Goal: Information Seeking & Learning: Learn about a topic

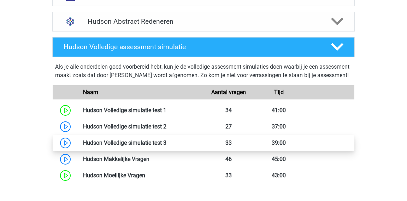
scroll to position [306, 0]
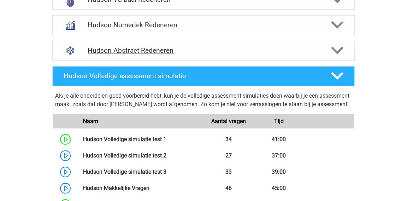
click at [126, 47] on h4 "Hudson Abstract Redeneren" at bounding box center [203, 50] width 231 height 8
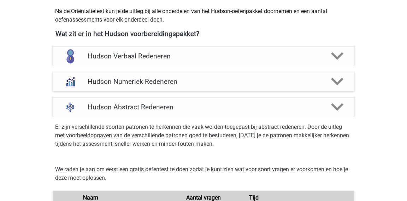
scroll to position [245, 0]
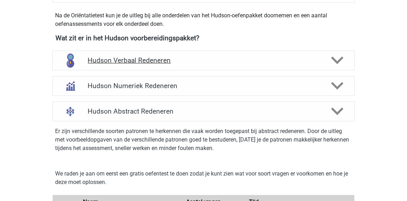
click at [137, 66] on div "Hudson Verbaal Redeneren" at bounding box center [203, 60] width 302 height 20
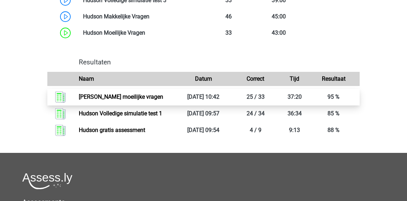
scroll to position [1356, 0]
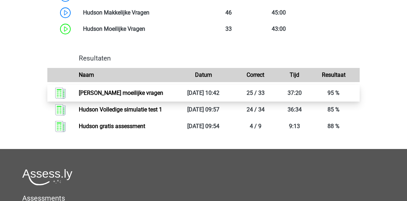
click at [125, 96] on link "Hudson moeilijke vragen" at bounding box center [121, 92] width 84 height 7
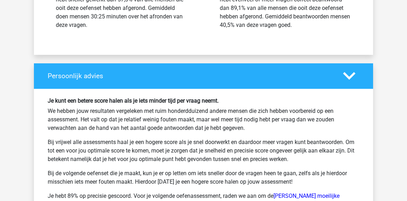
scroll to position [1810, 0]
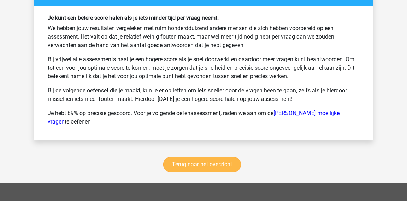
click at [203, 159] on link "Terug naar het overzicht" at bounding box center [202, 164] width 78 height 15
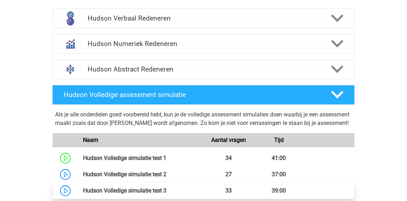
scroll to position [281, 0]
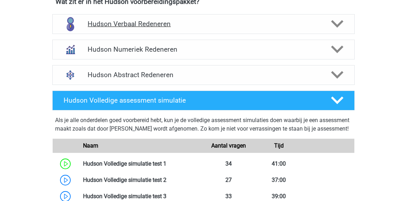
click at [333, 28] on icon at bounding box center [337, 24] width 12 height 12
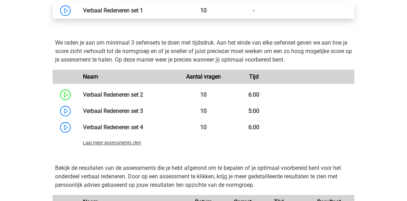
scroll to position [665, 0]
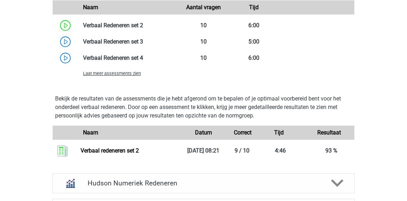
click at [112, 74] on span "Laat meer assessments zien" at bounding box center [112, 73] width 58 height 5
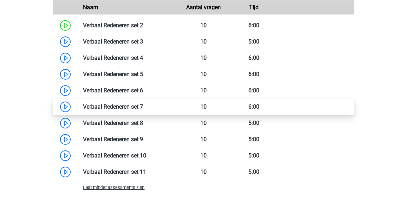
click at [143, 108] on link at bounding box center [143, 106] width 0 height 7
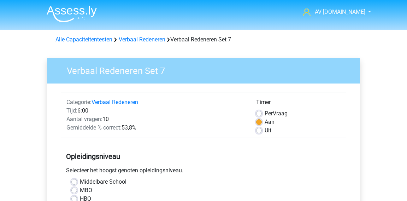
click at [259, 118] on div "Aan" at bounding box center [298, 122] width 84 height 8
click at [260, 117] on div "Per Vraag" at bounding box center [298, 113] width 84 height 8
click at [264, 114] on label "Per Vraag" at bounding box center [275, 113] width 23 height 8
click at [260, 114] on input "Per Vraag" at bounding box center [259, 112] width 6 height 7
radio input "true"
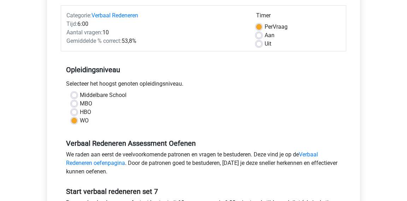
scroll to position [63, 0]
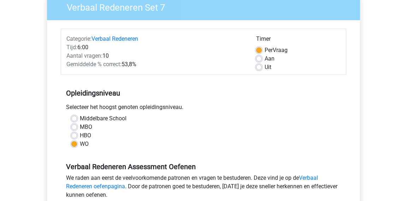
click at [263, 60] on div "Aan" at bounding box center [298, 58] width 84 height 8
click at [264, 59] on label "Aan" at bounding box center [269, 58] width 10 height 8
click at [261, 59] on input "Aan" at bounding box center [259, 57] width 6 height 7
radio input "true"
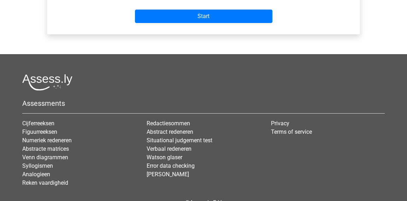
scroll to position [309, 0]
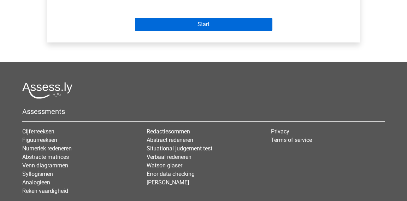
click at [209, 28] on input "Start" at bounding box center [203, 24] width 137 height 13
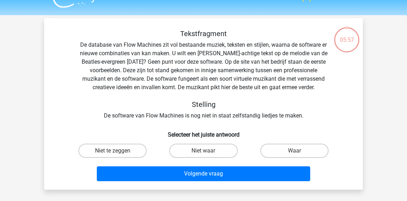
scroll to position [18, 0]
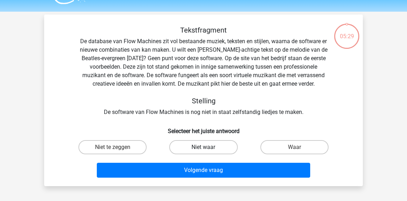
click at [221, 146] on label "Niet waar" at bounding box center [203, 147] width 68 height 14
click at [208, 147] on input "Niet waar" at bounding box center [205, 149] width 5 height 5
radio input "true"
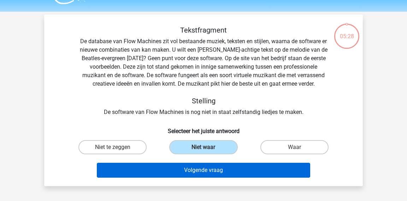
click at [213, 166] on button "Volgende vraag" at bounding box center [204, 169] width 214 height 15
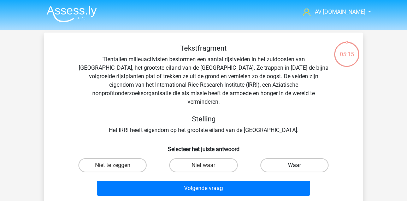
click at [274, 158] on label "Waar" at bounding box center [294, 165] width 68 height 14
click at [294, 165] on input "Waar" at bounding box center [296, 167] width 5 height 5
radio input "true"
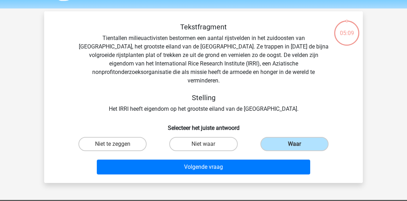
scroll to position [22, 0]
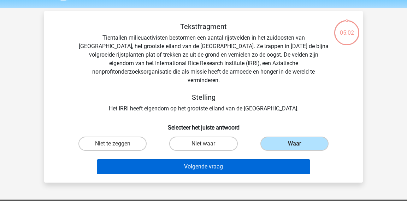
click at [244, 159] on button "Volgende vraag" at bounding box center [204, 166] width 214 height 15
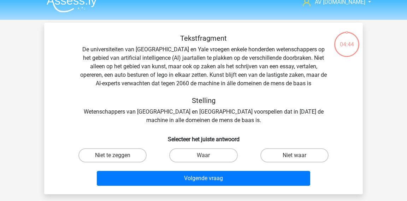
scroll to position [12, 0]
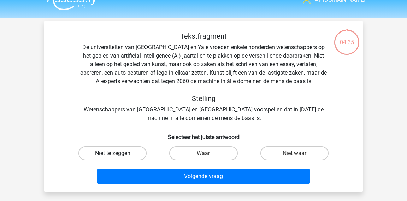
click at [112, 151] on label "Niet te zeggen" at bounding box center [112, 153] width 68 height 14
click at [113, 153] on input "Niet te zeggen" at bounding box center [115, 155] width 5 height 5
radio input "true"
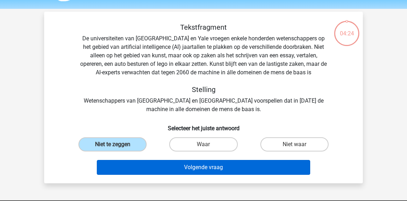
scroll to position [23, 0]
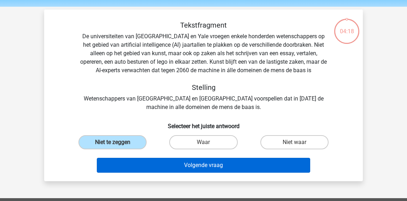
click at [179, 167] on button "Volgende vraag" at bounding box center [204, 164] width 214 height 15
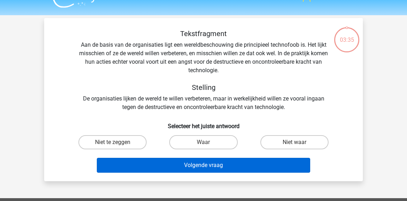
scroll to position [14, 0]
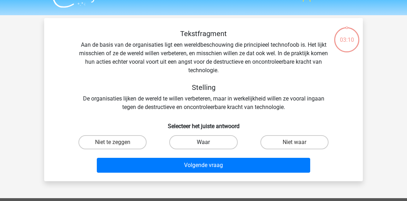
click at [189, 144] on label "Waar" at bounding box center [203, 142] width 68 height 14
click at [203, 144] on input "Waar" at bounding box center [205, 144] width 5 height 5
radio input "true"
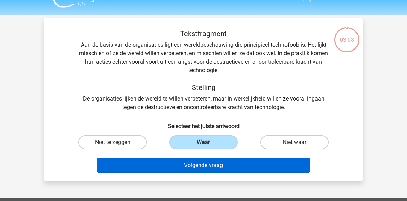
click at [180, 172] on button "Volgende vraag" at bounding box center [204, 164] width 214 height 15
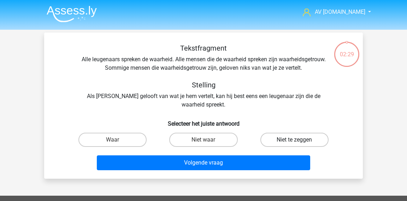
click at [285, 142] on label "Niet te zeggen" at bounding box center [294, 139] width 68 height 14
click at [294, 142] on input "Niet te zeggen" at bounding box center [296, 141] width 5 height 5
radio input "true"
click at [109, 143] on label "Waar" at bounding box center [112, 139] width 68 height 14
click at [113, 143] on input "Waar" at bounding box center [115, 141] width 5 height 5
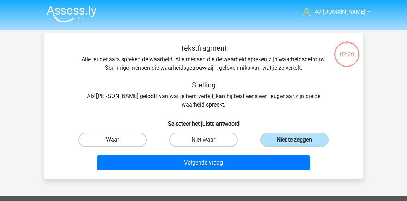
radio input "true"
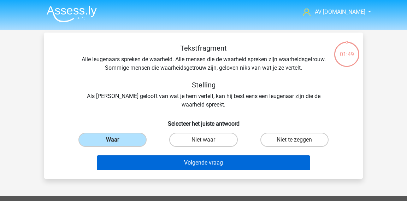
click at [141, 160] on button "Volgende vraag" at bounding box center [204, 162] width 214 height 15
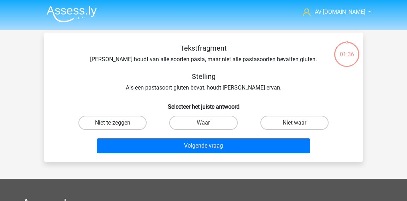
click at [123, 123] on label "Niet te zeggen" at bounding box center [112, 122] width 68 height 14
click at [117, 123] on input "Niet te zeggen" at bounding box center [115, 125] width 5 height 5
radio input "true"
click at [175, 127] on label "Waar" at bounding box center [203, 122] width 68 height 14
click at [203, 127] on input "Waar" at bounding box center [205, 125] width 5 height 5
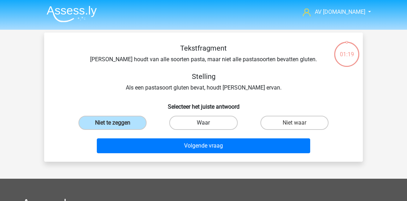
radio input "true"
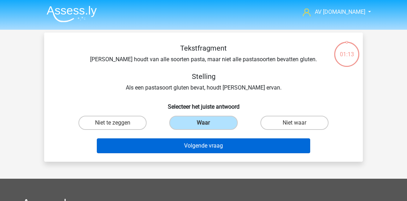
click at [166, 145] on button "Volgende vraag" at bounding box center [204, 145] width 214 height 15
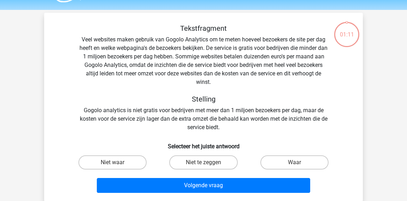
scroll to position [20, 0]
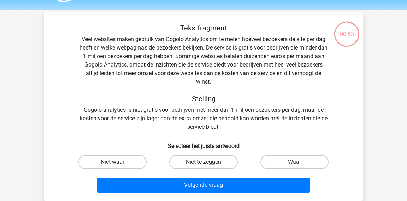
click at [213, 156] on label "Niet te zeggen" at bounding box center [203, 162] width 68 height 14
click at [208, 162] on input "Niet te zeggen" at bounding box center [205, 164] width 5 height 5
radio input "true"
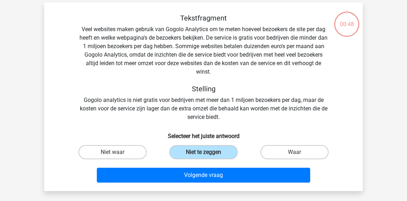
scroll to position [31, 0]
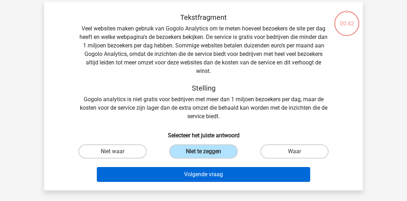
click at [222, 177] on button "Volgende vraag" at bounding box center [204, 174] width 214 height 15
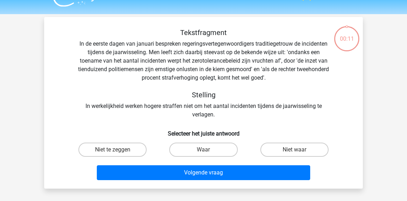
scroll to position [16, 0]
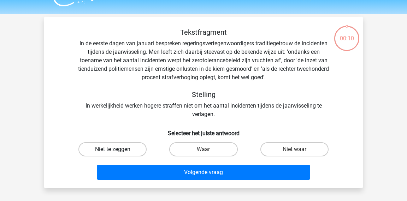
click at [127, 146] on label "Niet te zeggen" at bounding box center [112, 149] width 68 height 14
click at [117, 149] on input "Niet te zeggen" at bounding box center [115, 151] width 5 height 5
radio input "true"
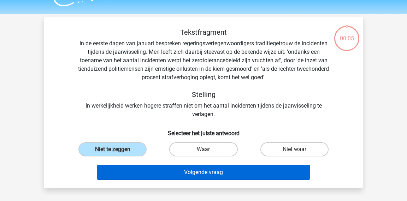
click at [177, 172] on button "Volgende vraag" at bounding box center [204, 172] width 214 height 15
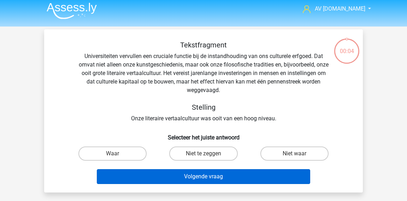
scroll to position [7, 0]
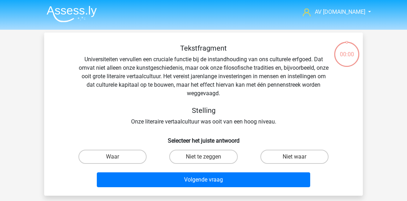
scroll to position [7, 0]
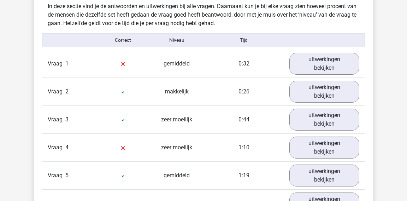
scroll to position [411, 0]
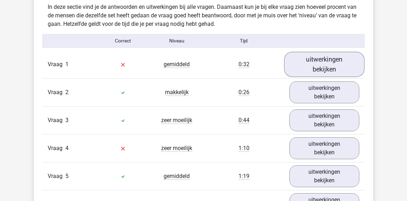
click at [318, 70] on link "uitwerkingen bekijken" at bounding box center [324, 64] width 81 height 25
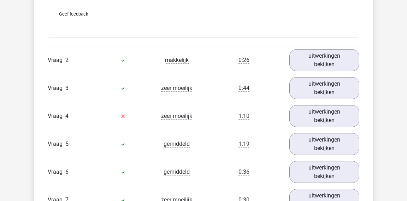
scroll to position [660, 0]
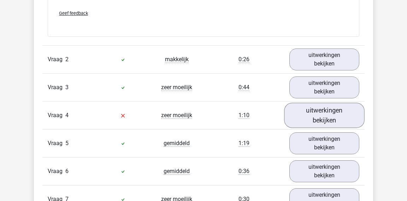
click at [317, 112] on link "uitwerkingen bekijken" at bounding box center [324, 114] width 81 height 25
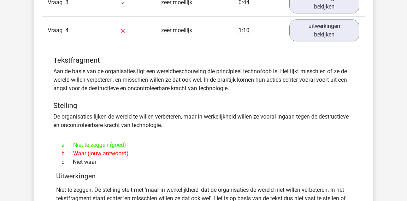
scroll to position [714, 0]
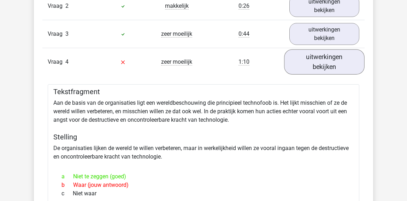
click at [321, 63] on link "uitwerkingen bekijken" at bounding box center [324, 61] width 81 height 25
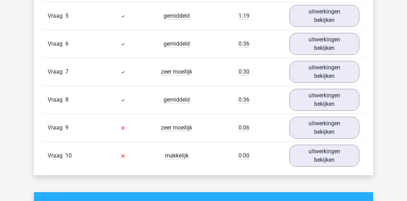
scroll to position [809, 0]
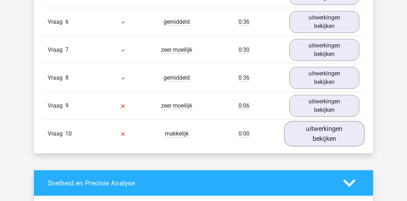
click at [306, 121] on link "uitwerkingen bekijken" at bounding box center [324, 133] width 81 height 25
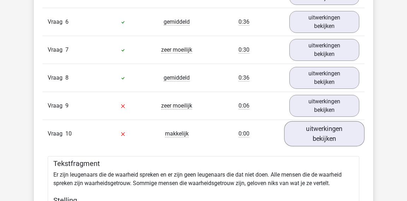
click at [304, 130] on link "uitwerkingen bekijken" at bounding box center [324, 133] width 81 height 25
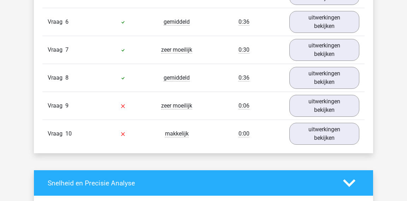
click at [304, 115] on div "Vraag 9 zeer moeilijk 0:06 uitwerkingen bekijken" at bounding box center [203, 105] width 322 height 28
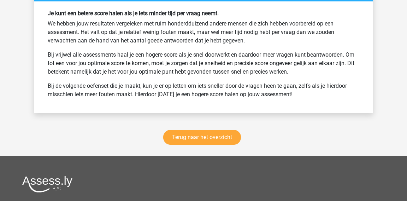
scroll to position [1241, 0]
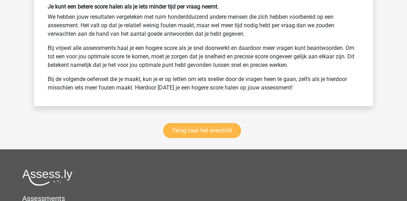
click at [230, 125] on link "Terug naar het overzicht" at bounding box center [202, 130] width 78 height 15
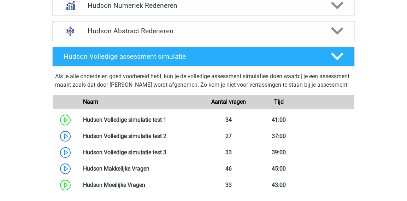
scroll to position [276, 0]
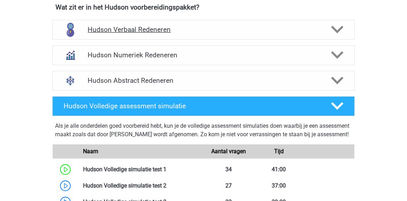
click at [133, 35] on div "Hudson Verbaal Redeneren" at bounding box center [203, 30] width 302 height 20
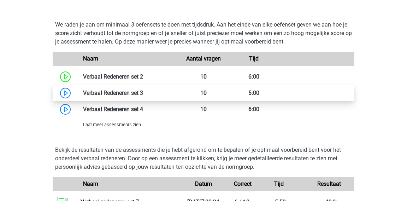
scroll to position [677, 0]
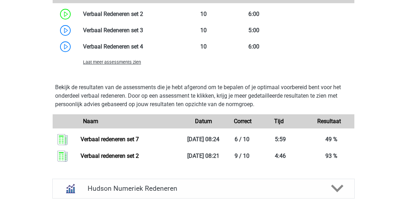
click at [85, 61] on span "Laat meer assessments zien" at bounding box center [112, 61] width 58 height 5
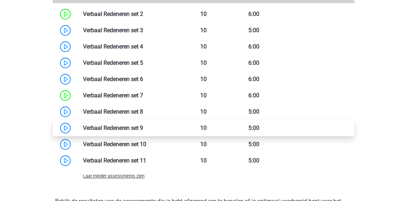
click at [143, 128] on link at bounding box center [143, 127] width 0 height 7
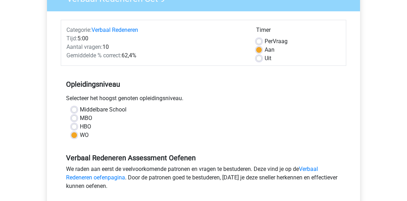
scroll to position [169, 0]
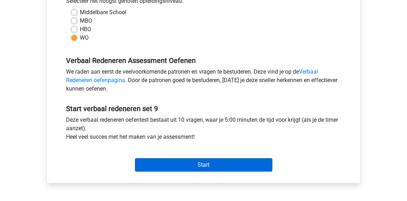
click at [209, 166] on input "Start" at bounding box center [203, 164] width 137 height 13
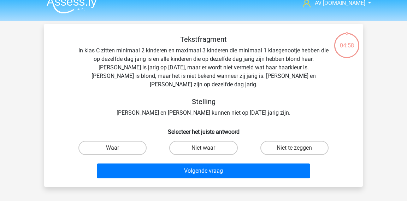
scroll to position [7, 0]
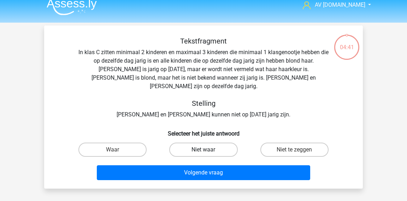
click at [193, 142] on label "Niet waar" at bounding box center [203, 149] width 68 height 14
click at [203, 149] on input "Niet waar" at bounding box center [205, 151] width 5 height 5
radio input "true"
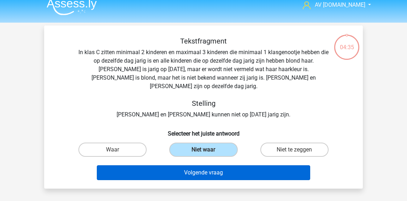
click at [201, 165] on button "Volgende vraag" at bounding box center [204, 172] width 214 height 15
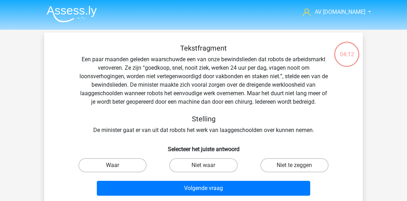
click at [133, 167] on label "Waar" at bounding box center [112, 165] width 68 height 14
click at [117, 167] on input "Waar" at bounding box center [115, 167] width 5 height 5
radio input "true"
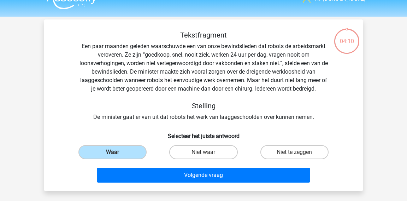
scroll to position [14, 0]
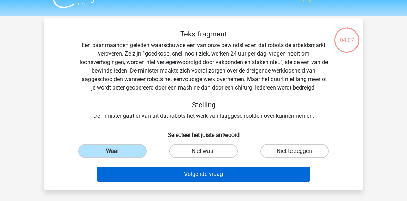
click at [155, 177] on button "Volgende vraag" at bounding box center [204, 173] width 214 height 15
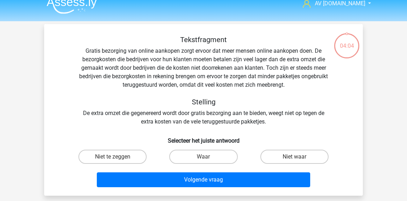
scroll to position [9, 0]
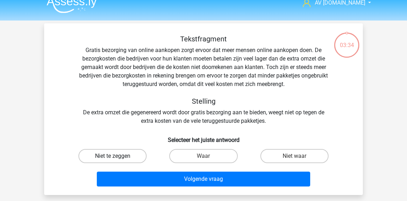
click at [128, 154] on label "Niet te zeggen" at bounding box center [112, 156] width 68 height 14
click at [117, 156] on input "Niet te zeggen" at bounding box center [115, 158] width 5 height 5
radio input "true"
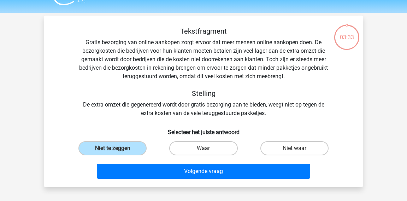
scroll to position [18, 0]
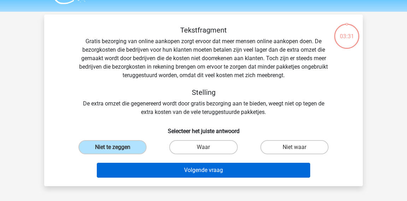
click at [141, 170] on button "Volgende vraag" at bounding box center [204, 169] width 214 height 15
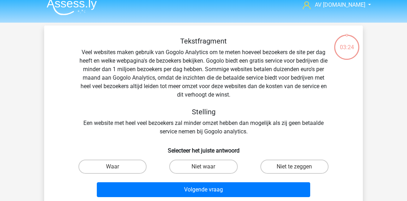
scroll to position [8, 0]
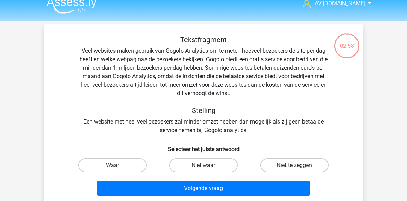
click at [116, 165] on input "Waar" at bounding box center [115, 167] width 5 height 5
radio input "true"
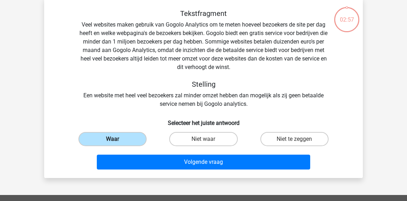
scroll to position [38, 0]
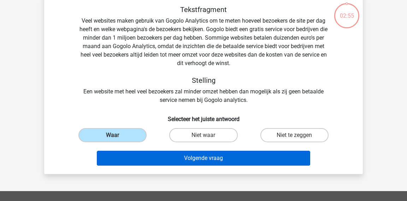
click at [144, 157] on button "Volgende vraag" at bounding box center [204, 157] width 214 height 15
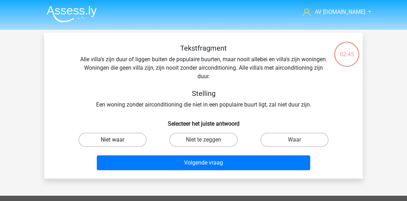
click at [135, 141] on label "Niet waar" at bounding box center [112, 139] width 68 height 14
click at [117, 141] on input "Niet waar" at bounding box center [115, 141] width 5 height 5
radio input "true"
click at [258, 136] on div "Waar" at bounding box center [294, 139] width 85 height 14
click at [263, 136] on label "Waar" at bounding box center [294, 139] width 68 height 14
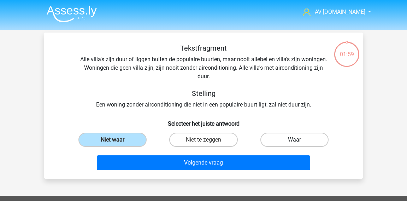
click at [294, 139] on input "Waar" at bounding box center [296, 141] width 5 height 5
radio input "true"
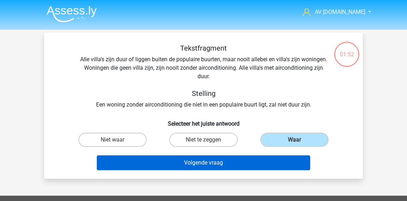
click at [251, 167] on button "Volgende vraag" at bounding box center [204, 162] width 214 height 15
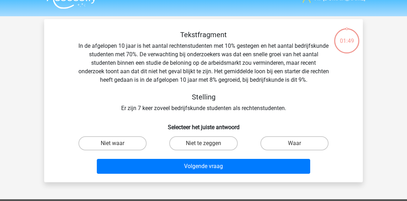
scroll to position [17, 0]
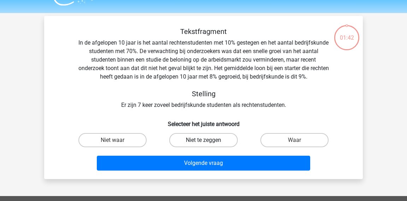
click at [172, 139] on label "Niet te zeggen" at bounding box center [203, 140] width 68 height 14
click at [203, 140] on input "Niet te zeggen" at bounding box center [205, 142] width 5 height 5
radio input "true"
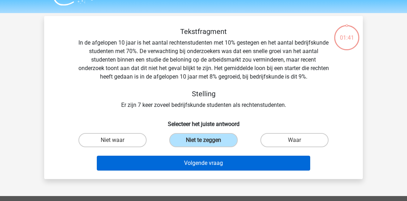
click at [174, 158] on button "Volgende vraag" at bounding box center [204, 162] width 214 height 15
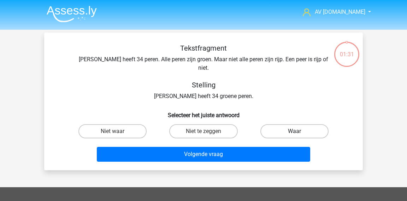
click at [308, 124] on label "Waar" at bounding box center [294, 131] width 68 height 14
click at [299, 131] on input "Waar" at bounding box center [296, 133] width 5 height 5
radio input "true"
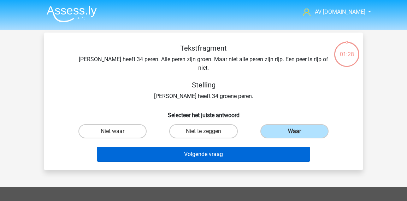
click at [235, 147] on button "Volgende vraag" at bounding box center [204, 154] width 214 height 15
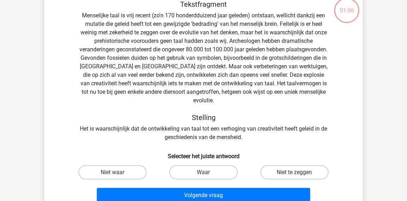
scroll to position [46, 0]
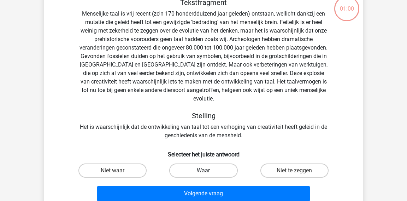
click at [198, 163] on label "Waar" at bounding box center [203, 170] width 68 height 14
click at [203, 170] on input "Waar" at bounding box center [205, 172] width 5 height 5
radio input "true"
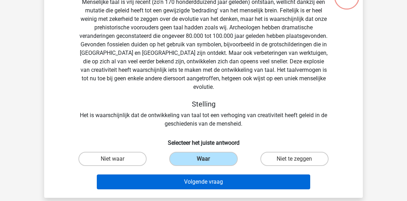
scroll to position [67, 0]
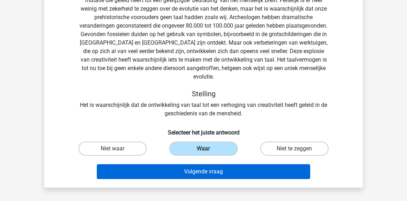
click at [251, 164] on button "Volgende vraag" at bounding box center [204, 171] width 214 height 15
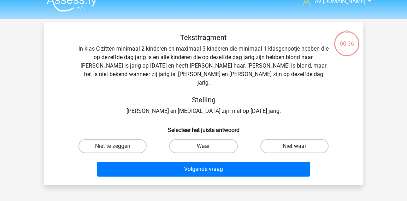
scroll to position [10, 0]
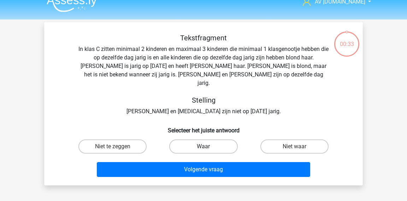
click at [200, 139] on label "Waar" at bounding box center [203, 146] width 68 height 14
click at [203, 146] on input "Waar" at bounding box center [205, 148] width 5 height 5
radio input "true"
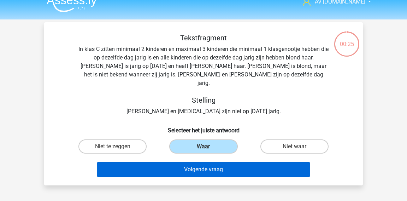
click at [216, 164] on button "Volgende vraag" at bounding box center [204, 169] width 214 height 15
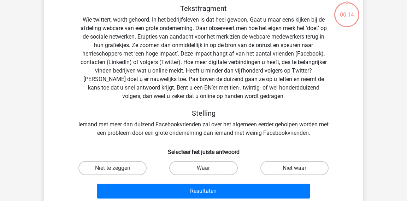
scroll to position [40, 0]
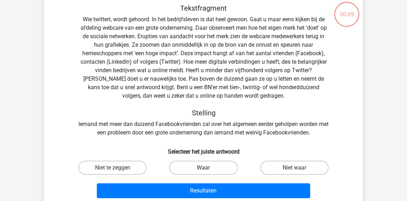
click at [180, 166] on label "Waar" at bounding box center [203, 167] width 68 height 14
click at [203, 167] on input "Waar" at bounding box center [205, 169] width 5 height 5
radio input "true"
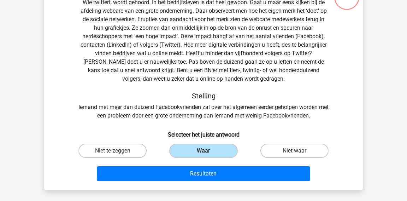
scroll to position [63, 0]
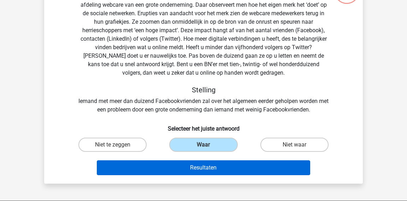
click at [230, 173] on button "Resultaten" at bounding box center [204, 167] width 214 height 15
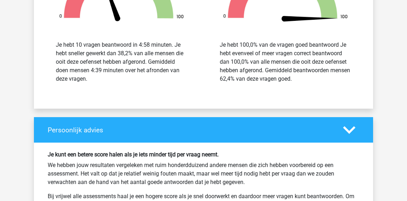
scroll to position [887, 0]
